Goal: Transaction & Acquisition: Subscribe to service/newsletter

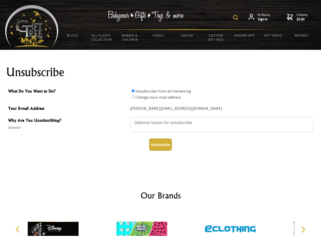
click at [236, 18] on img at bounding box center [235, 17] width 5 height 5
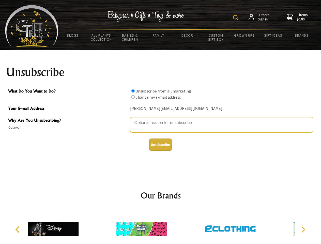
click at [161, 119] on textarea "Why Are You Unsubscribing?" at bounding box center [221, 124] width 183 height 15
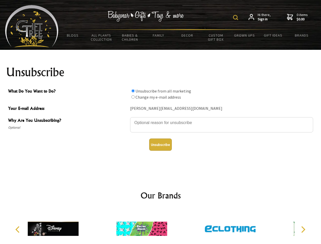
click at [133, 91] on input "What Do You Want to Do?" at bounding box center [132, 90] width 3 height 3
click at [133, 97] on input "What Do You Want to Do?" at bounding box center [132, 96] width 3 height 3
radio input "true"
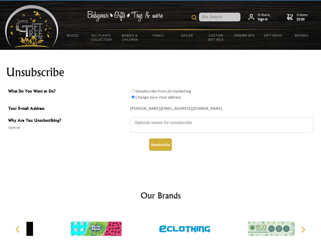
click at [160, 145] on button "Unsubscribe" at bounding box center [160, 145] width 23 height 12
click at [161, 227] on img at bounding box center [184, 229] width 51 height 38
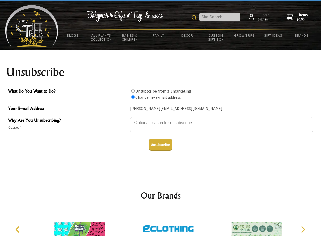
click at [18, 230] on icon "Previous" at bounding box center [18, 229] width 7 height 7
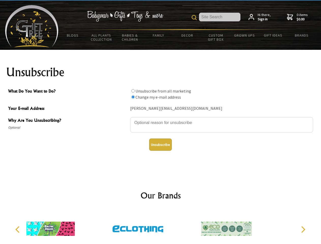
click at [303, 230] on icon "Next" at bounding box center [302, 229] width 7 height 7
